Goal: Task Accomplishment & Management: Use online tool/utility

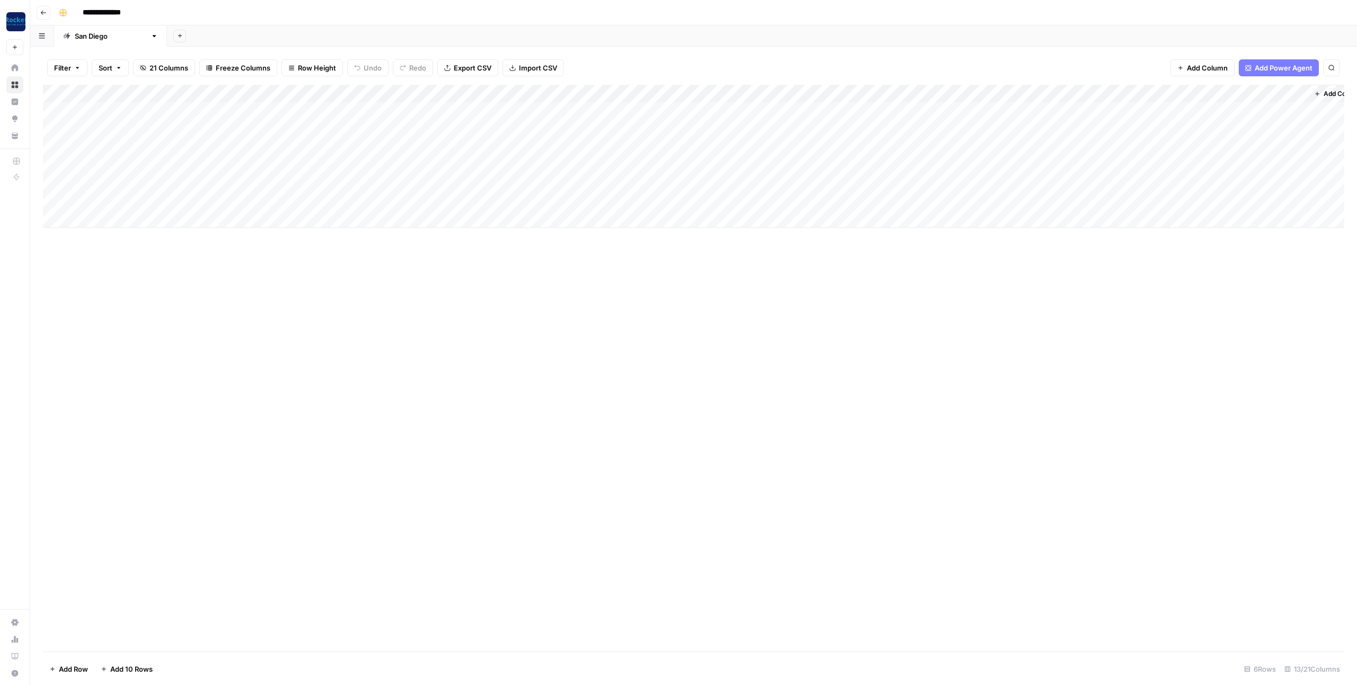
click at [127, 143] on div "Add Column" at bounding box center [694, 156] width 1302 height 143
click at [134, 147] on div "Add Column" at bounding box center [694, 156] width 1302 height 143
type textarea "**********"
click at [323, 148] on div "Add Column" at bounding box center [694, 156] width 1302 height 143
click at [530, 388] on div "Add Column" at bounding box center [694, 368] width 1302 height 567
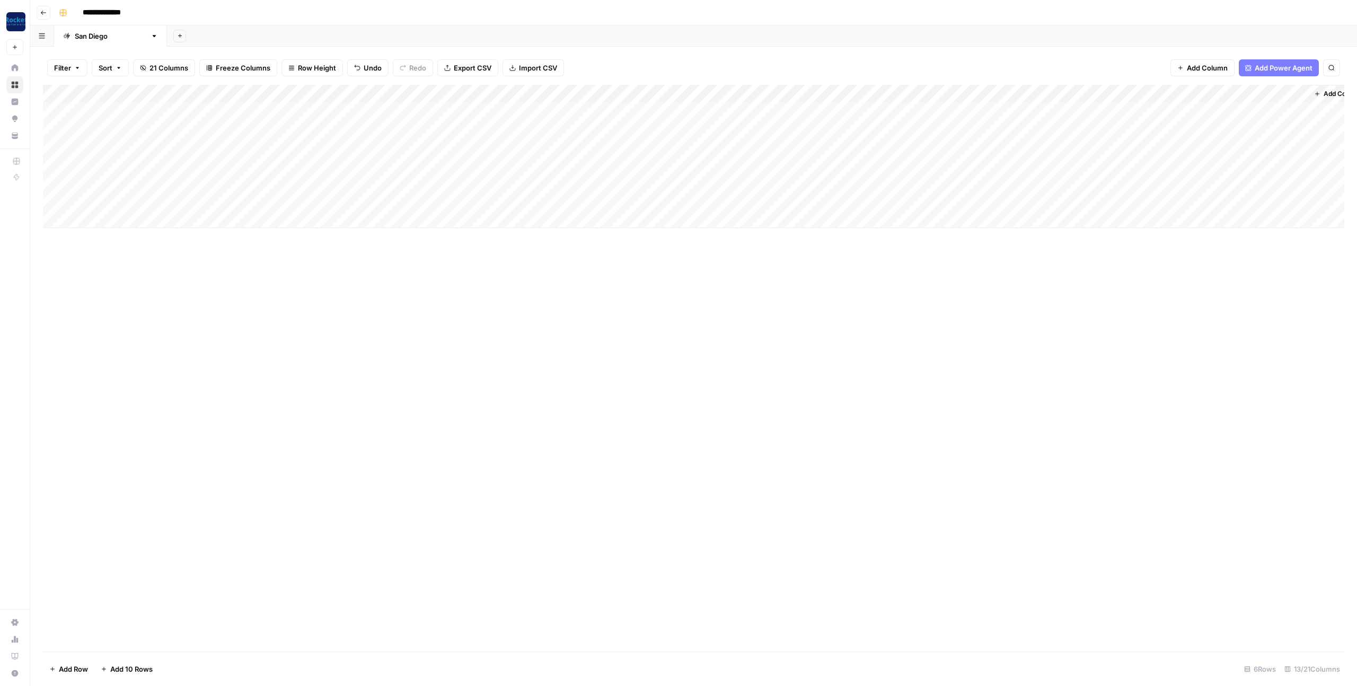
click at [237, 150] on div "Add Column" at bounding box center [694, 156] width 1302 height 143
click at [475, 389] on div "Add Column" at bounding box center [694, 368] width 1302 height 567
click at [384, 147] on div "Add Column" at bounding box center [694, 156] width 1302 height 143
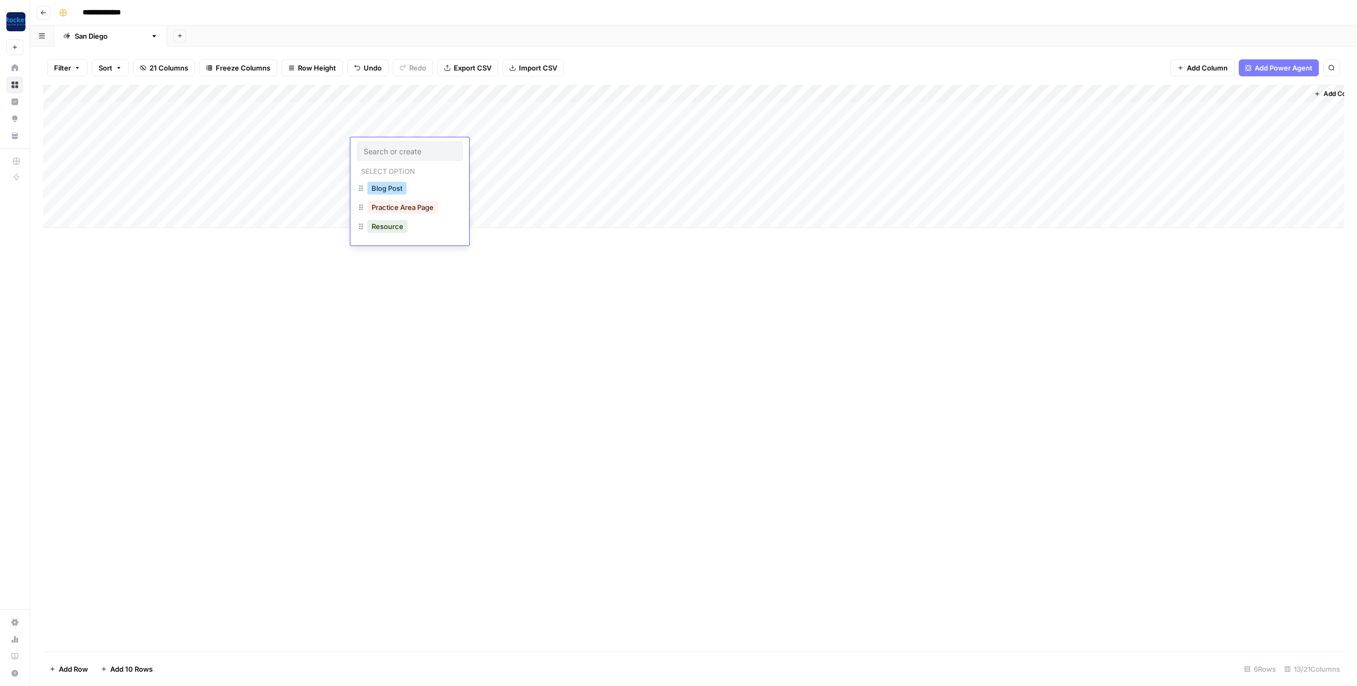
click at [395, 187] on button "Blog Post" at bounding box center [386, 188] width 39 height 13
